Goal: Information Seeking & Learning: Find specific page/section

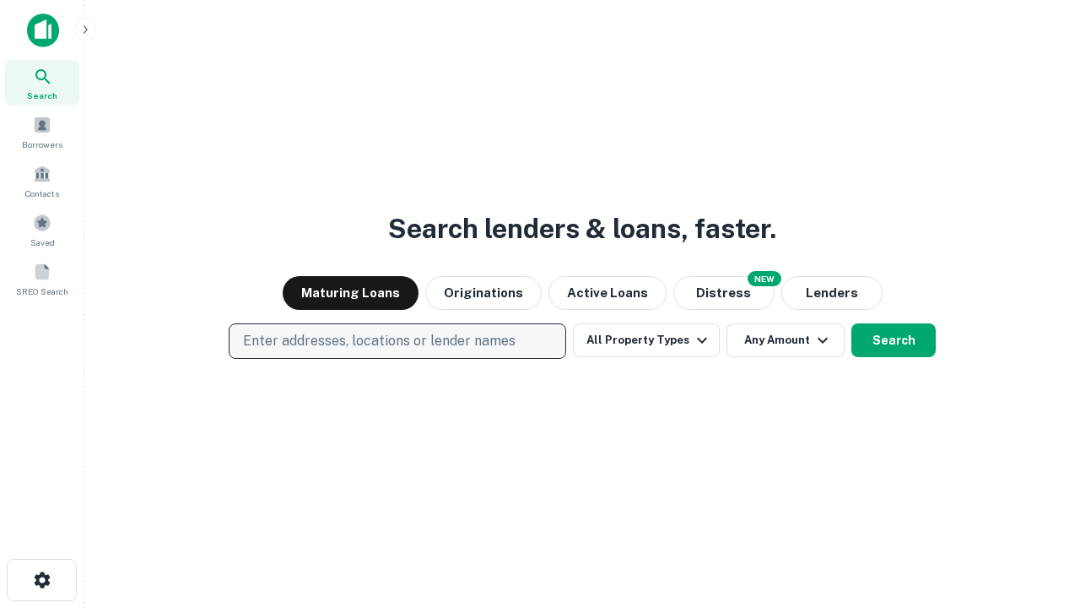
click at [397, 341] on p "Enter addresses, locations or lender names" at bounding box center [379, 341] width 273 height 20
type input "**********"
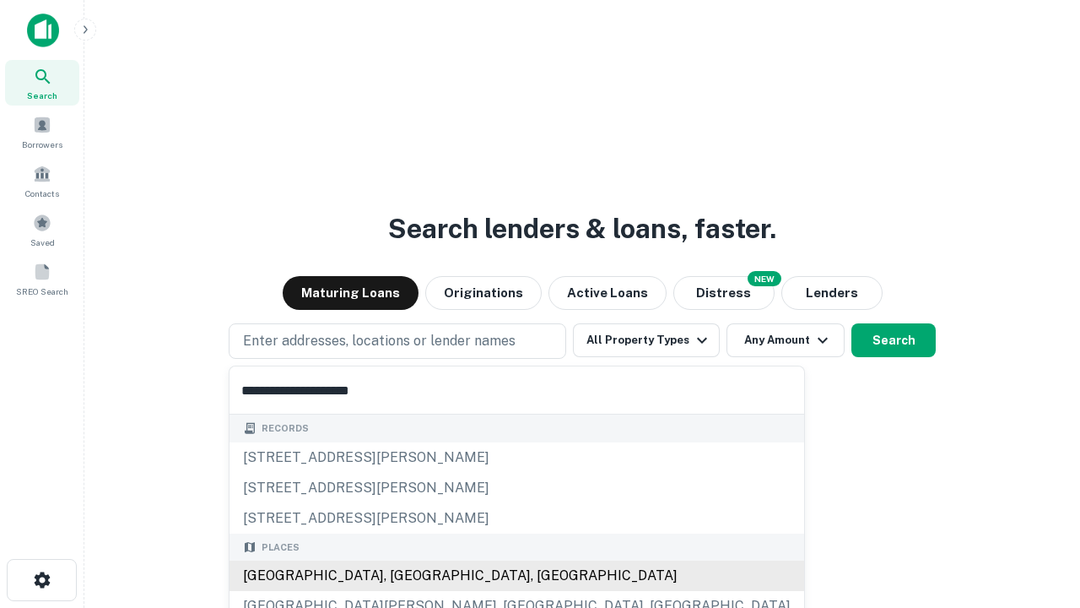
click at [403, 575] on div "[GEOGRAPHIC_DATA], [GEOGRAPHIC_DATA], [GEOGRAPHIC_DATA]" at bounding box center [517, 575] width 575 height 30
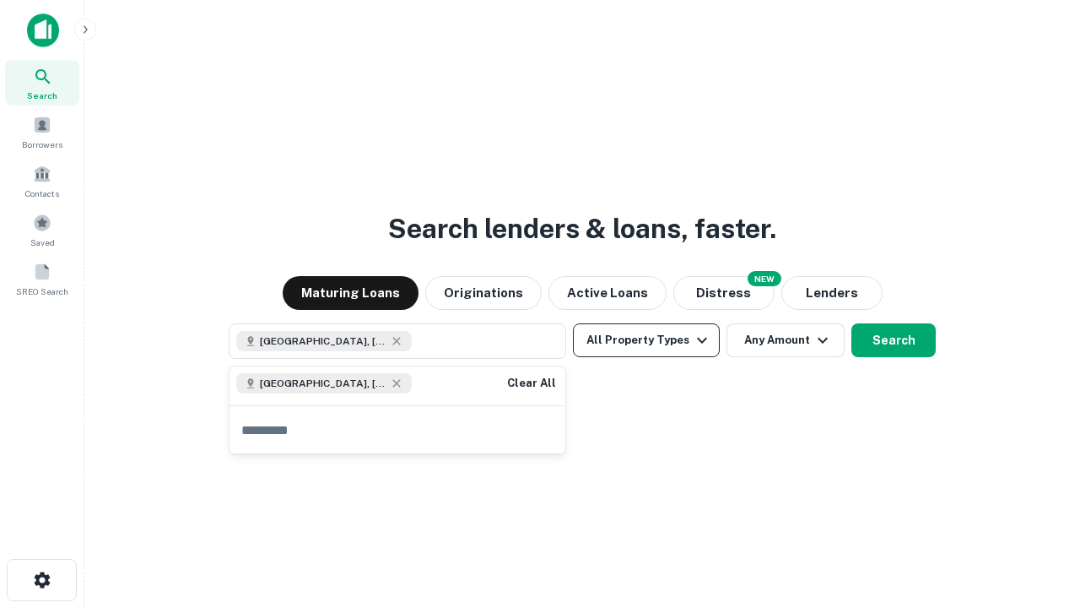
click at [646, 340] on button "All Property Types" at bounding box center [646, 340] width 147 height 34
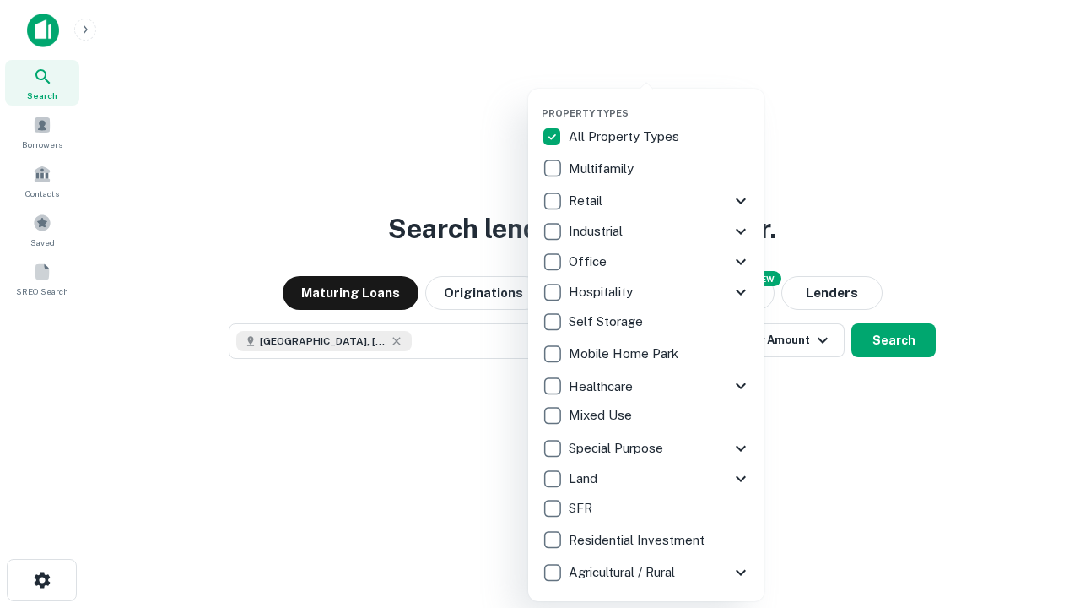
click at [660, 102] on button "button" at bounding box center [660, 102] width 236 height 1
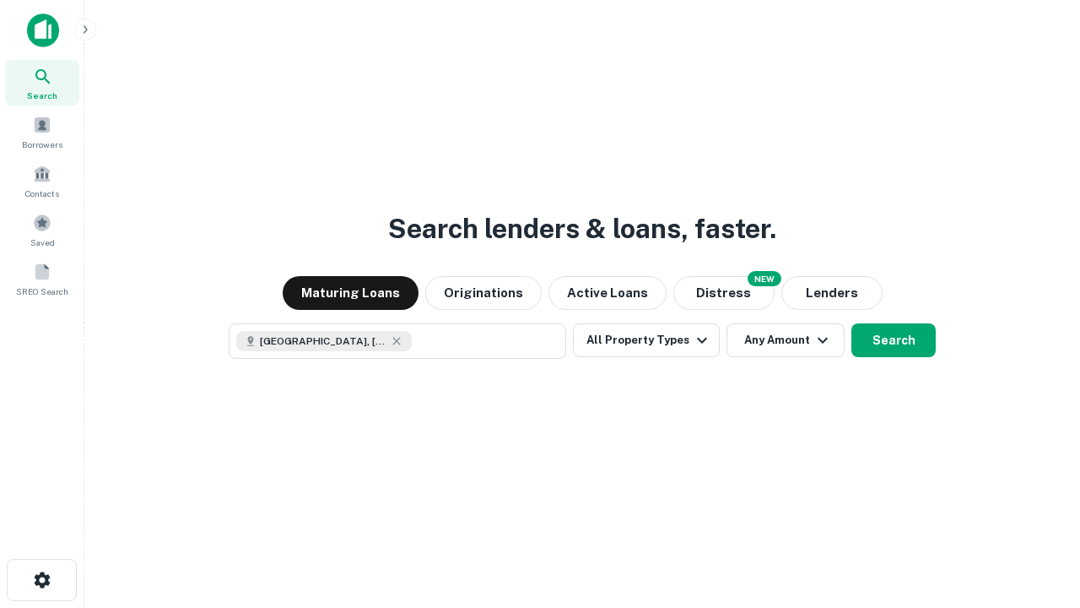
scroll to position [27, 0]
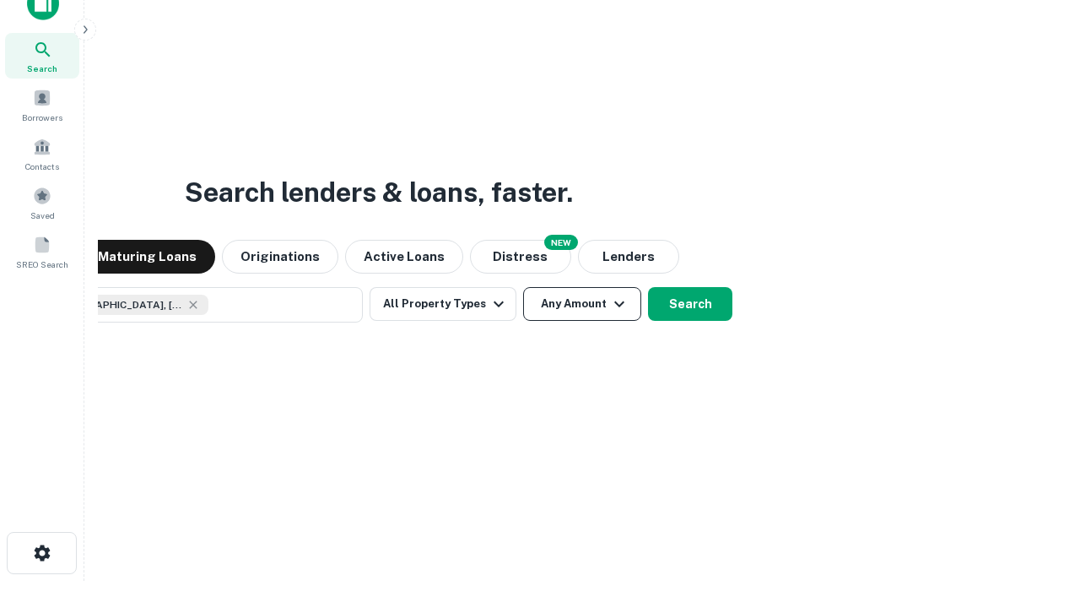
click at [523, 287] on button "Any Amount" at bounding box center [582, 304] width 118 height 34
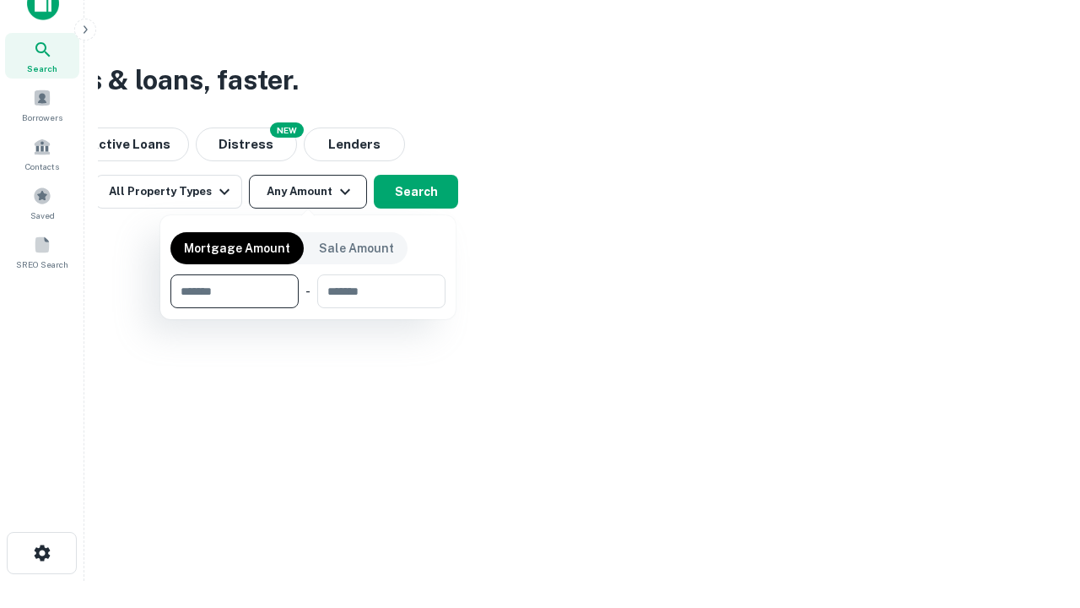
type input "*******"
click at [308, 308] on button "button" at bounding box center [307, 308] width 275 height 1
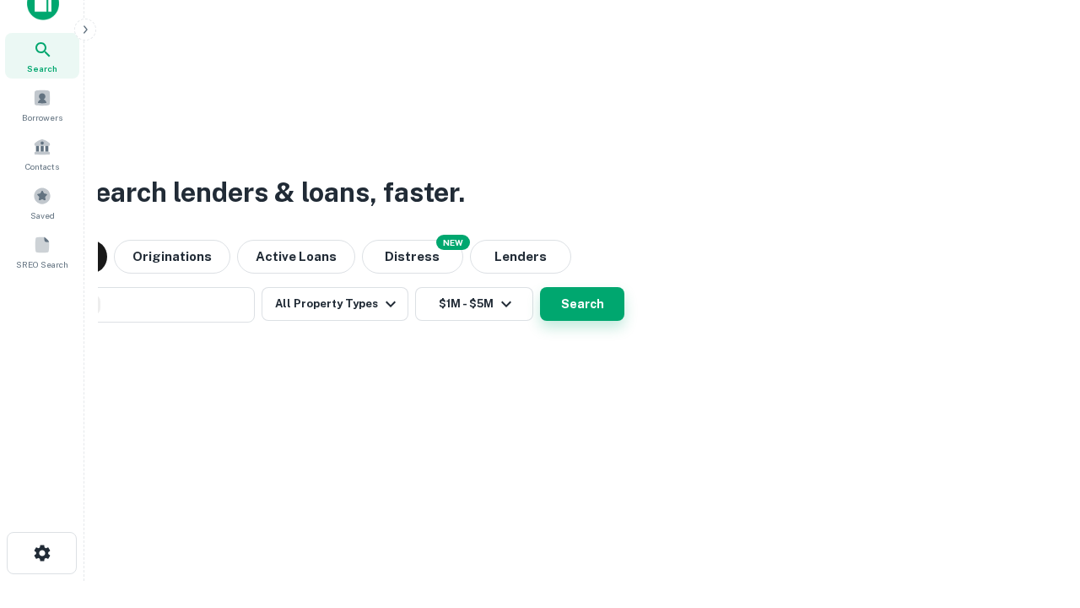
click at [540, 287] on button "Search" at bounding box center [582, 304] width 84 height 34
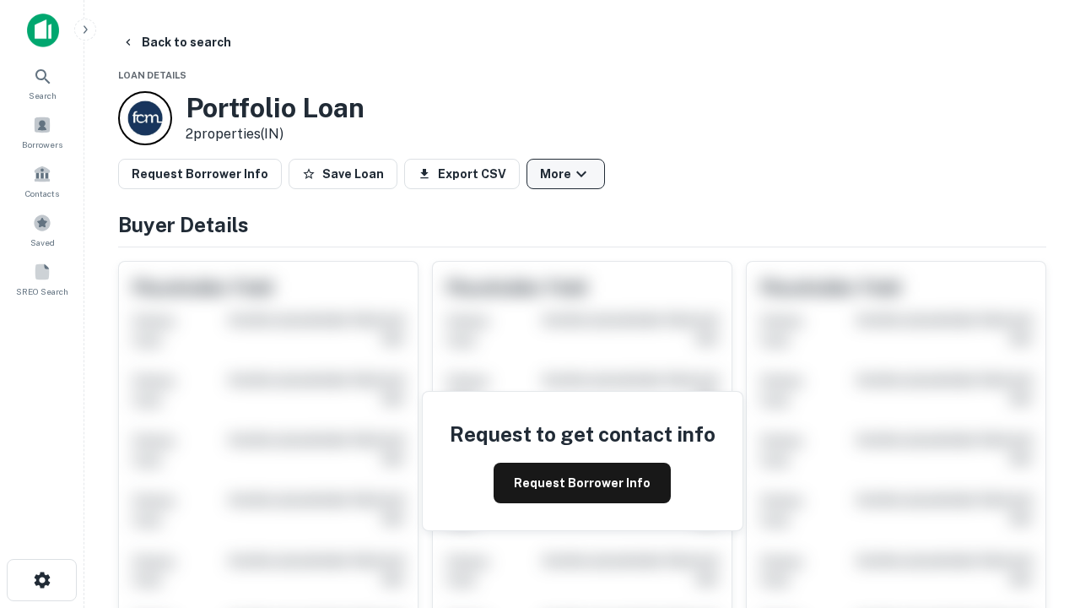
click at [565, 174] on button "More" at bounding box center [566, 174] width 78 height 30
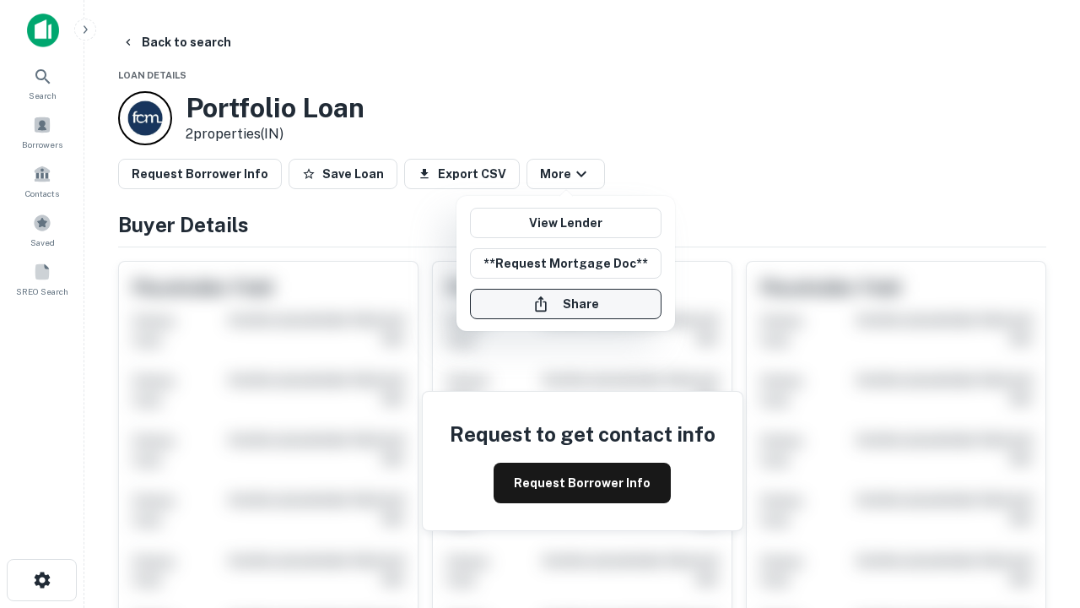
click at [565, 304] on button "Share" at bounding box center [566, 304] width 192 height 30
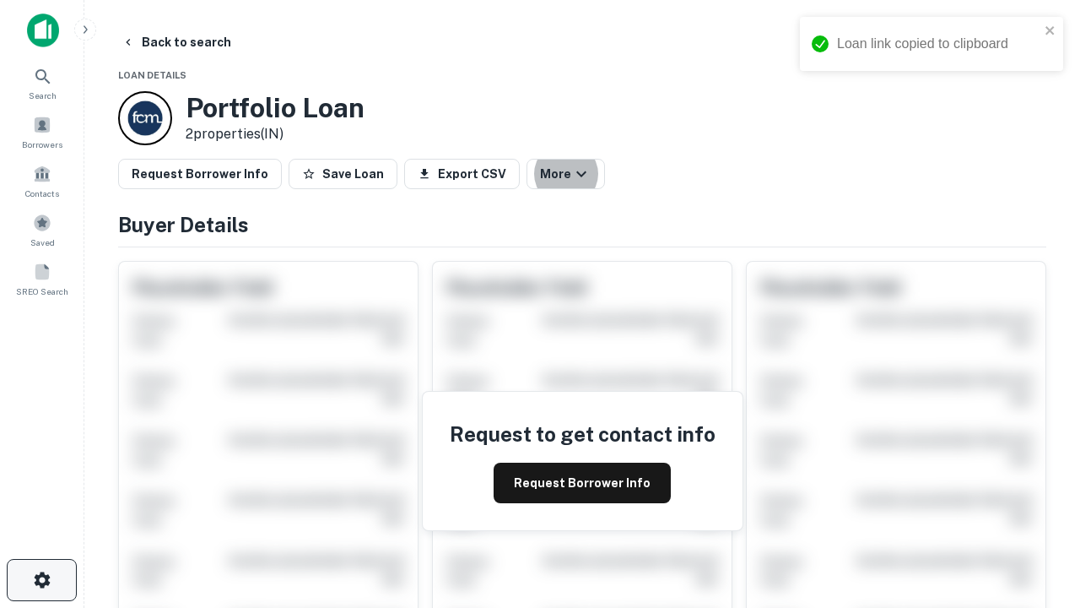
click at [41, 580] on icon "button" at bounding box center [42, 580] width 20 height 20
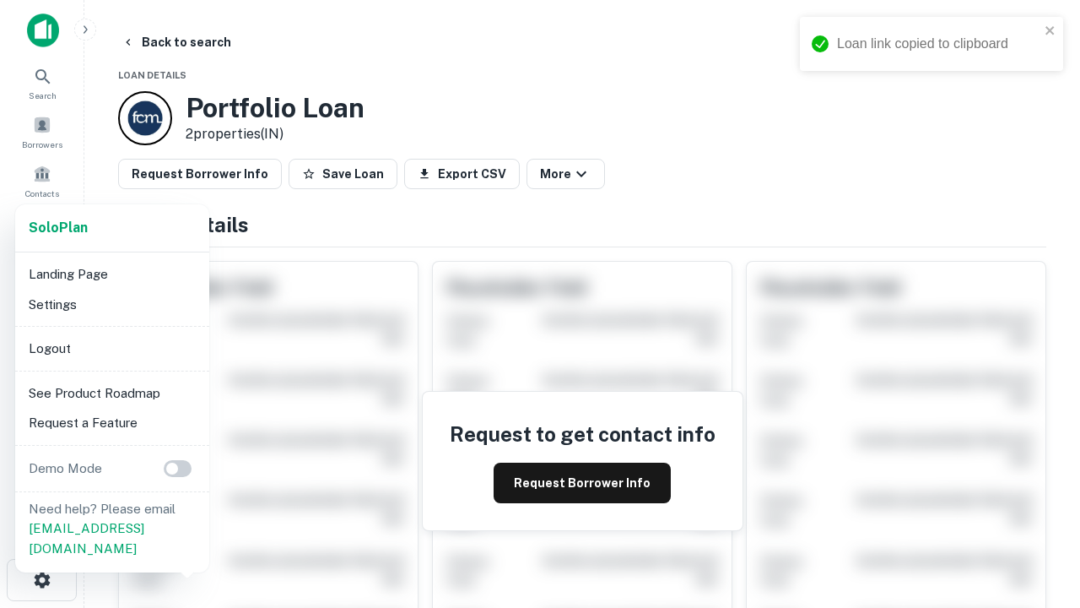
click at [111, 348] on li "Logout" at bounding box center [112, 348] width 181 height 30
